Goal: Ask a question: Seek information or help from site administrators or community

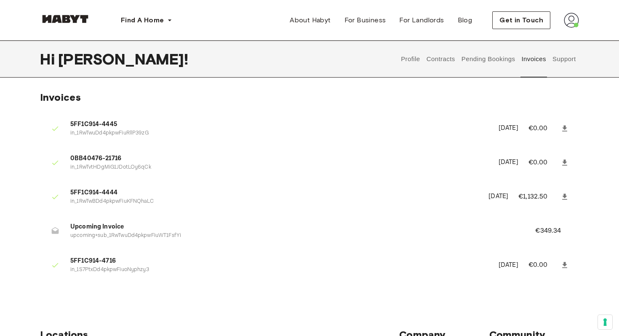
click at [447, 63] on button "Contracts" at bounding box center [441, 58] width 31 height 37
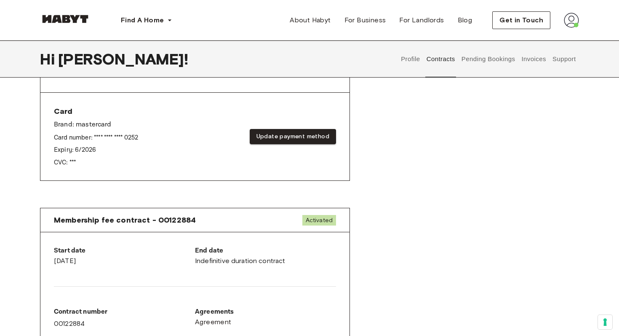
click at [562, 62] on button "Support" at bounding box center [564, 58] width 26 height 37
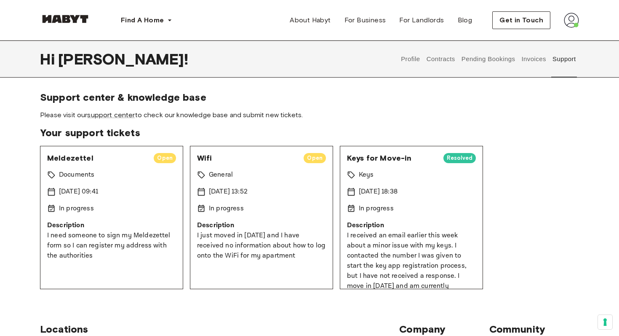
scroll to position [15, 0]
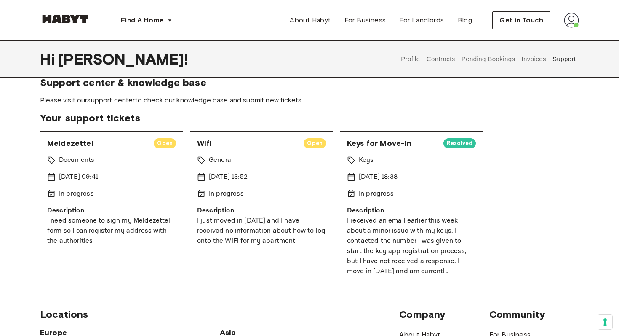
click at [316, 145] on span "Open" at bounding box center [315, 143] width 22 height 8
click at [317, 145] on span "Open" at bounding box center [315, 143] width 22 height 8
click at [124, 102] on link "support center" at bounding box center [111, 100] width 48 height 8
